Goal: Entertainment & Leisure: Consume media (video, audio)

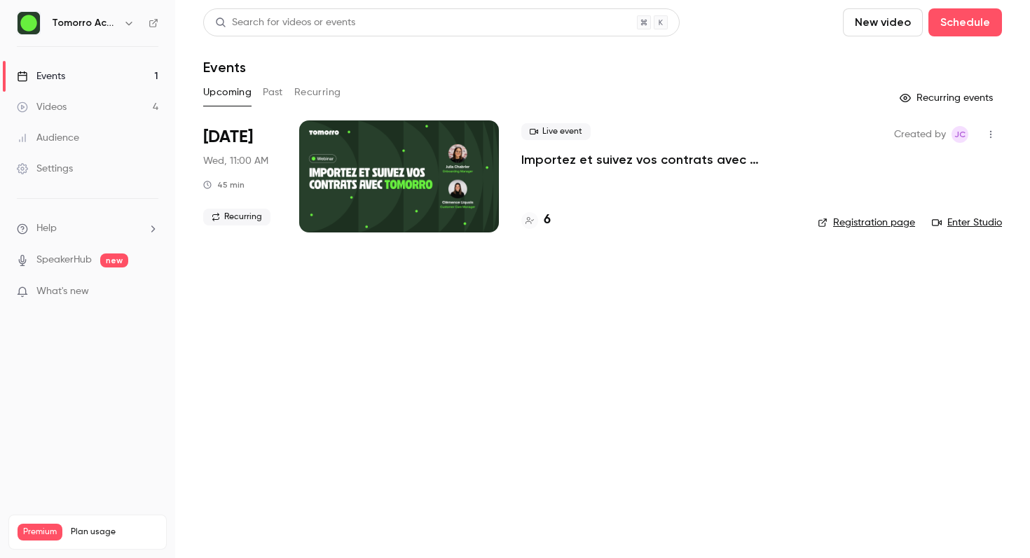
click at [266, 97] on button "Past" at bounding box center [273, 92] width 20 height 22
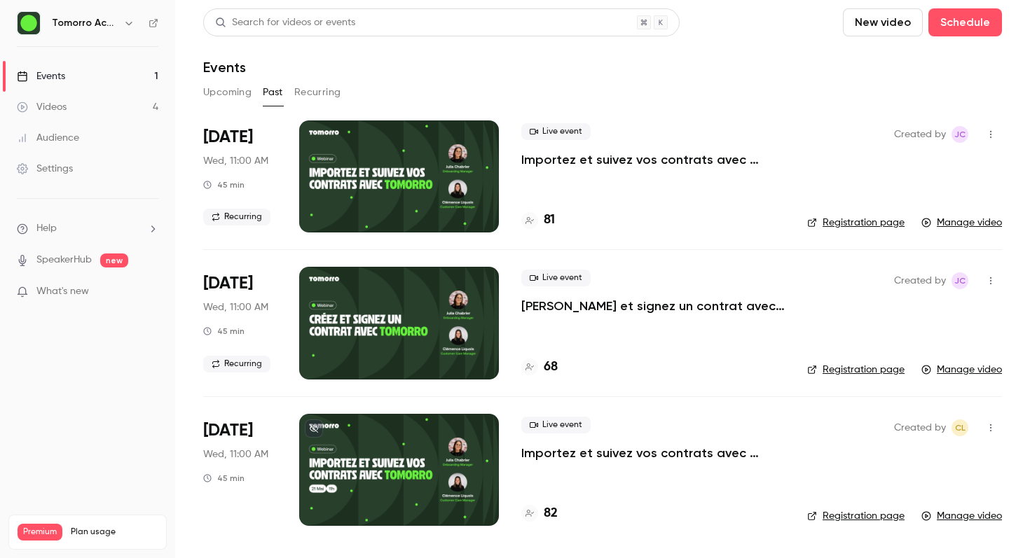
click at [319, 96] on button "Recurring" at bounding box center [317, 92] width 47 height 22
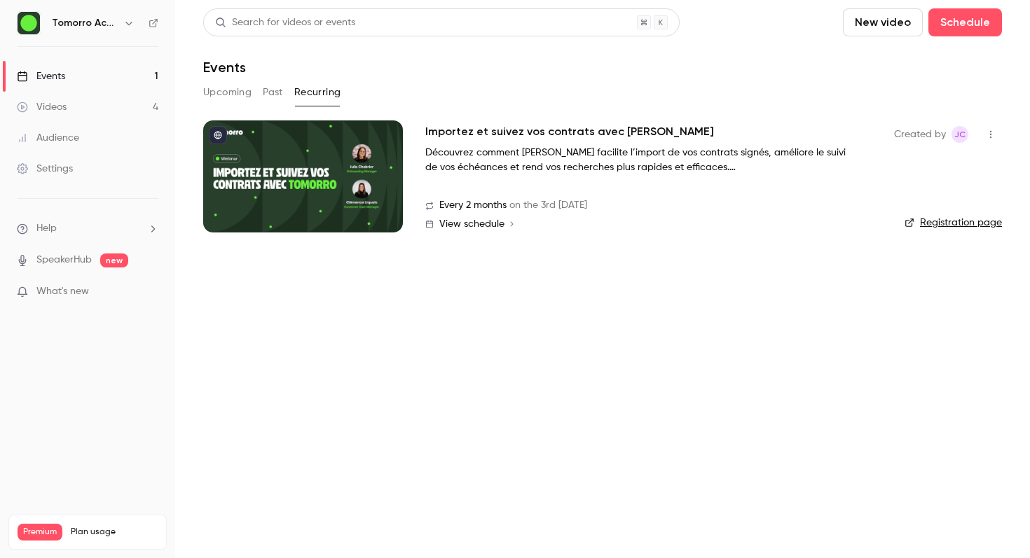
click at [112, 104] on link "Videos 4" at bounding box center [87, 107] width 175 height 31
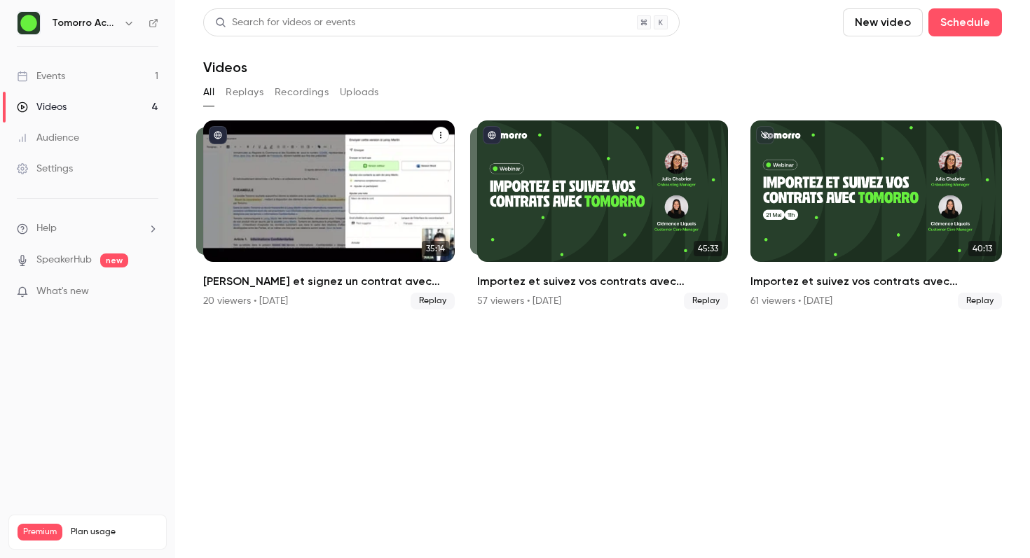
click at [245, 275] on h2 "[PERSON_NAME] et signez un contrat avec [PERSON_NAME]" at bounding box center [328, 281] width 251 height 17
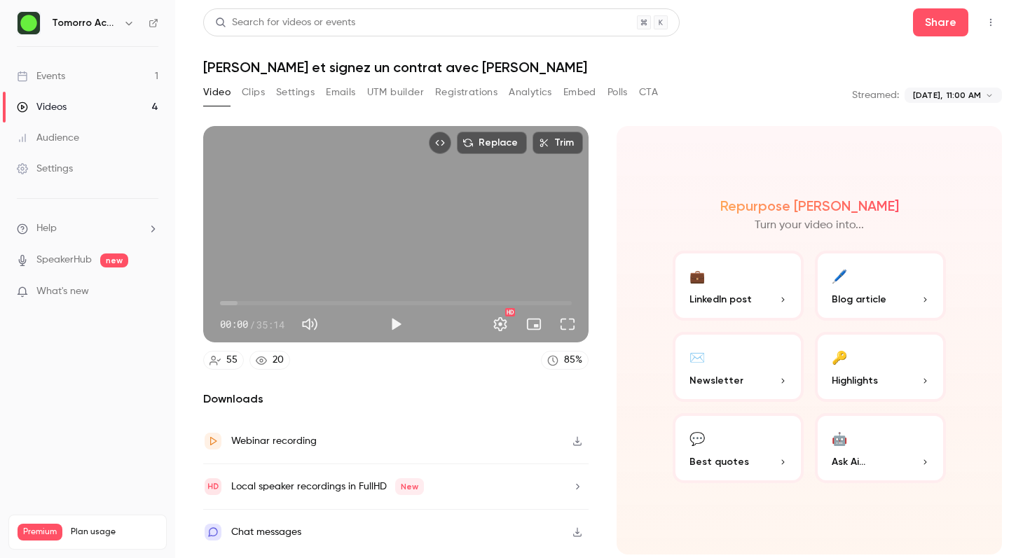
click at [261, 361] on icon at bounding box center [261, 360] width 11 height 11
